Goal: Task Accomplishment & Management: Use online tool/utility

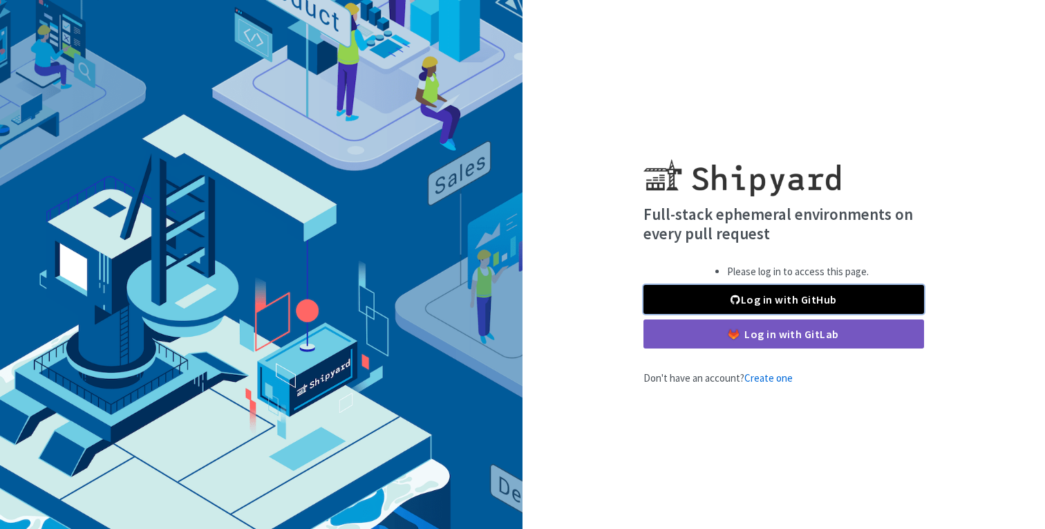
click at [776, 303] on link "Log in with GitHub" at bounding box center [783, 299] width 281 height 29
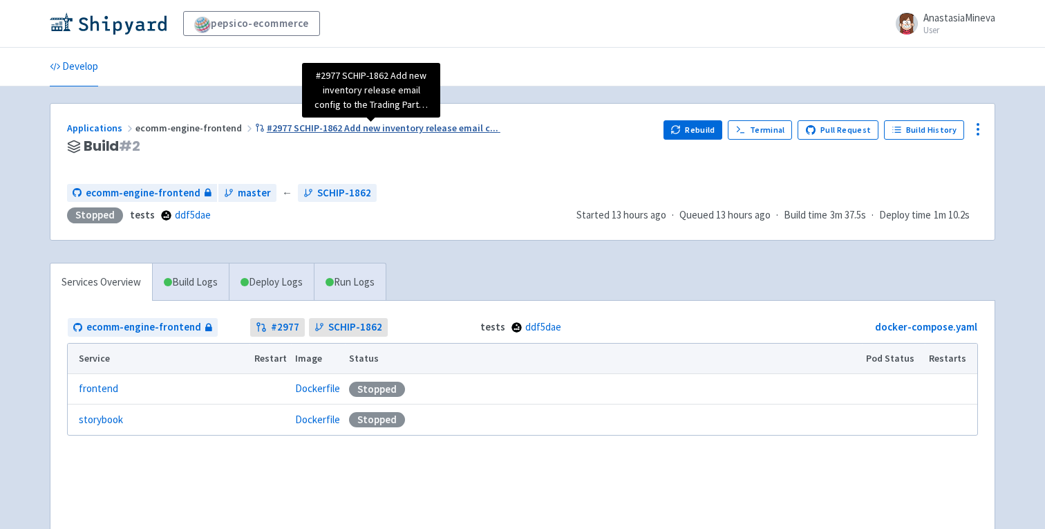
click at [357, 132] on span "#2977 SCHIP-1862 Add new inventory release email c ..." at bounding box center [382, 128] width 231 height 12
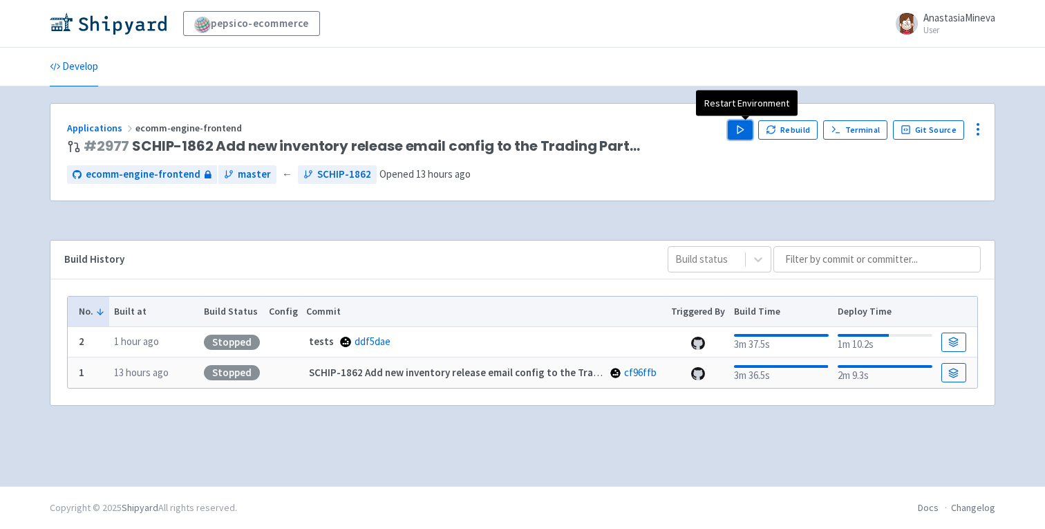
click at [743, 125] on icon "button" at bounding box center [740, 129] width 10 height 10
